Goal: Information Seeking & Learning: Learn about a topic

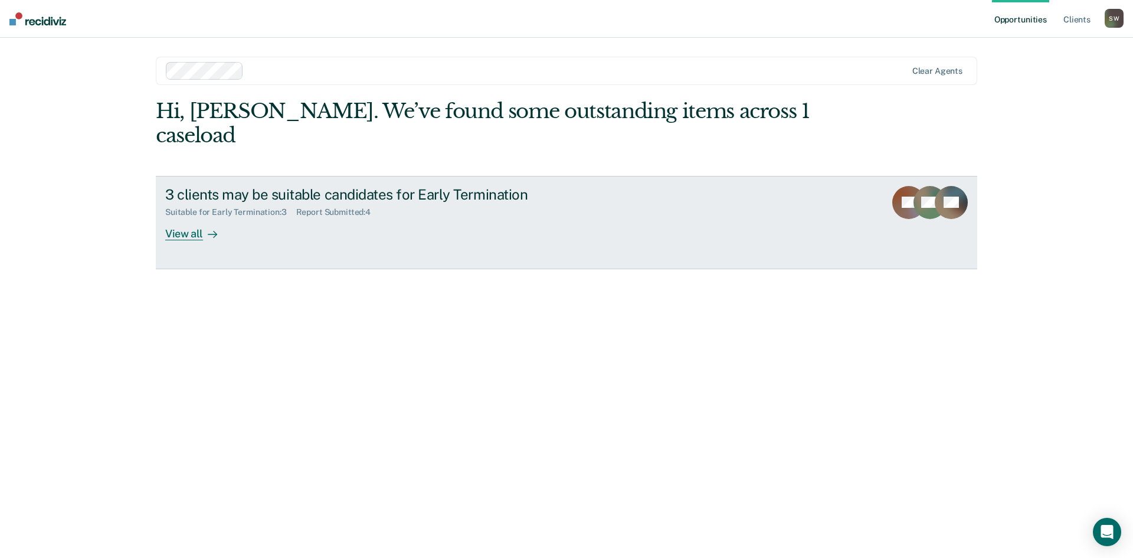
click at [253, 216] on link "3 clients may be suitable candidates for Early Termination Suitable for Early T…" at bounding box center [567, 222] width 822 height 93
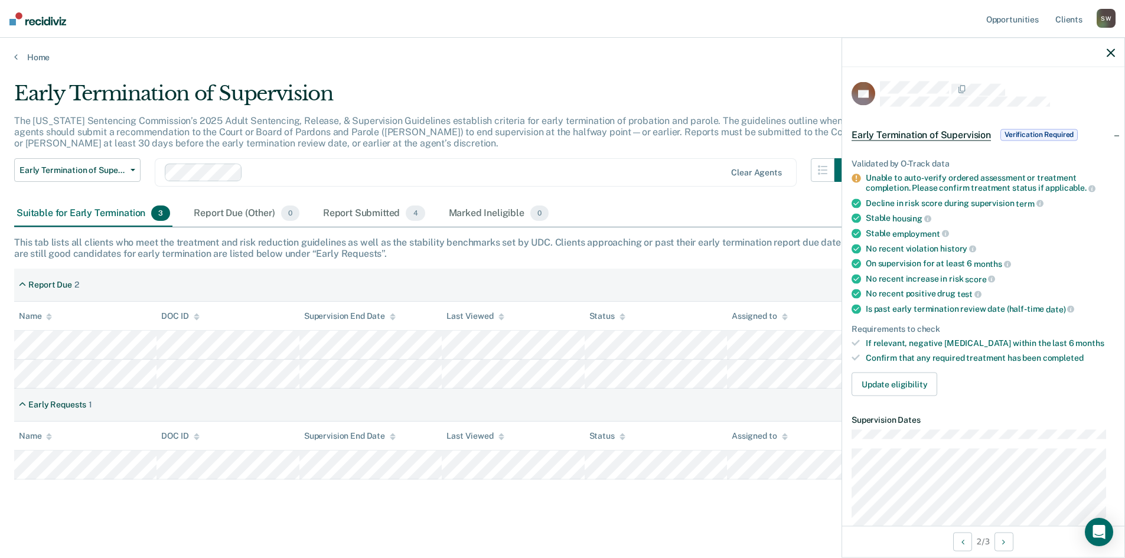
click at [1109, 50] on icon "button" at bounding box center [1110, 52] width 8 height 8
